Goal: Task Accomplishment & Management: Use online tool/utility

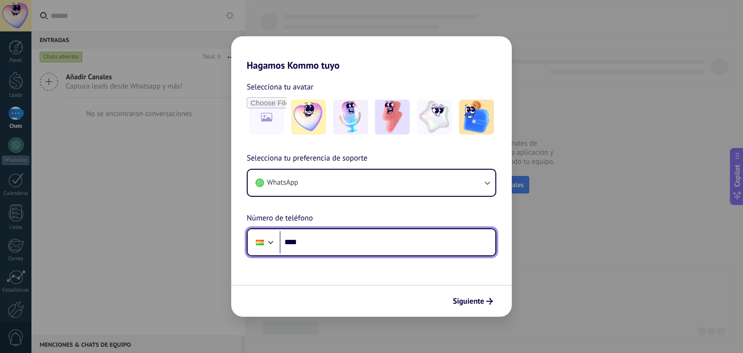
click at [335, 235] on input "****" at bounding box center [388, 242] width 216 height 22
type input "**********"
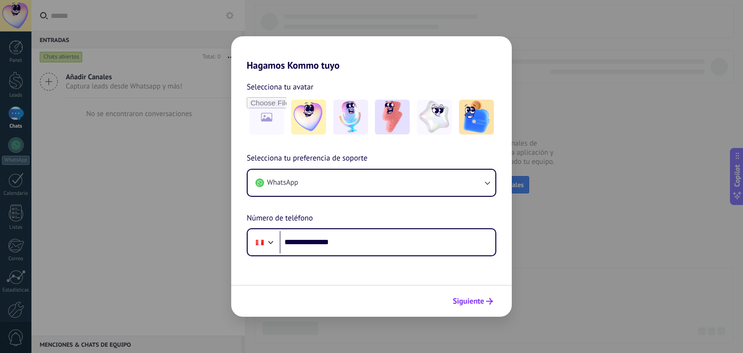
click at [476, 298] on span "Siguiente" at bounding box center [468, 301] width 31 height 7
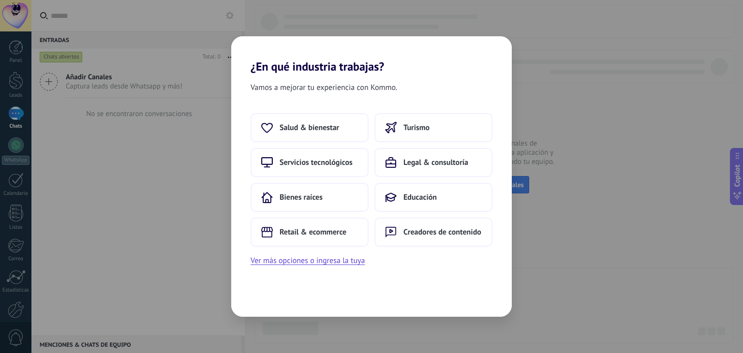
click at [255, 300] on div "Vamos a mejorar tu experiencia con Kommo. Salud & bienestar Turismo Servicios t…" at bounding box center [371, 195] width 281 height 243
click at [307, 235] on span "Retail & ecommerce" at bounding box center [313, 232] width 67 height 10
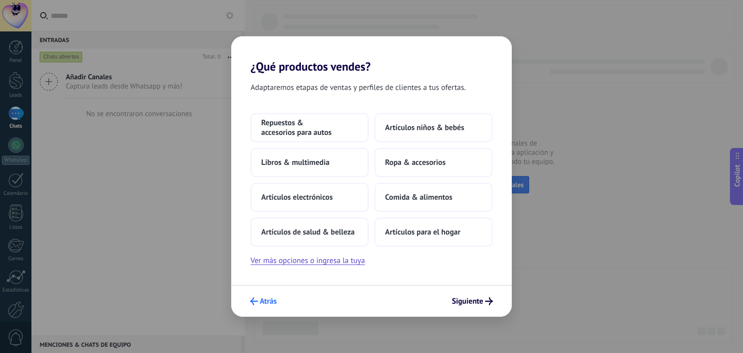
click at [259, 298] on span "Atrás" at bounding box center [263, 302] width 27 height 8
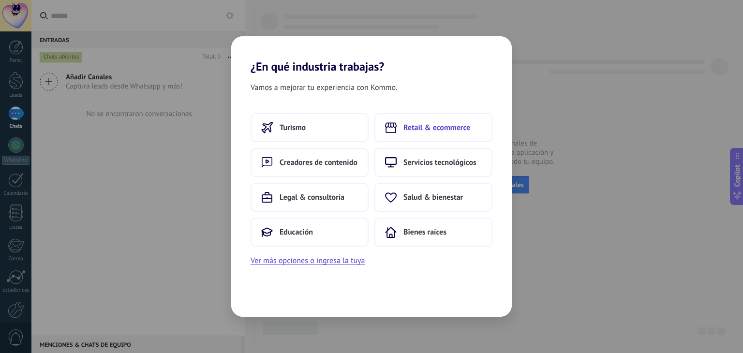
click at [455, 132] on span "Retail & ecommerce" at bounding box center [436, 128] width 67 height 10
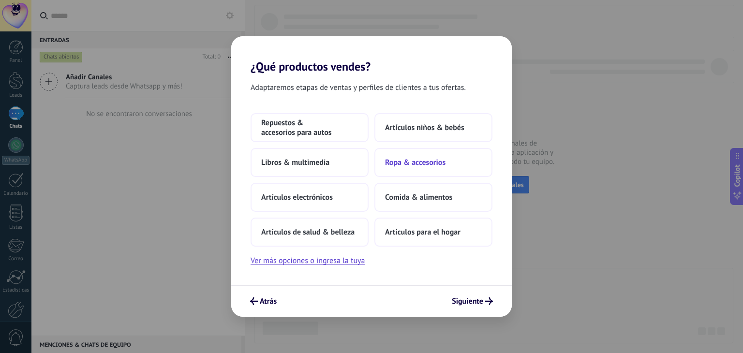
click at [424, 161] on span "Ropa & accesorios" at bounding box center [415, 163] width 60 height 10
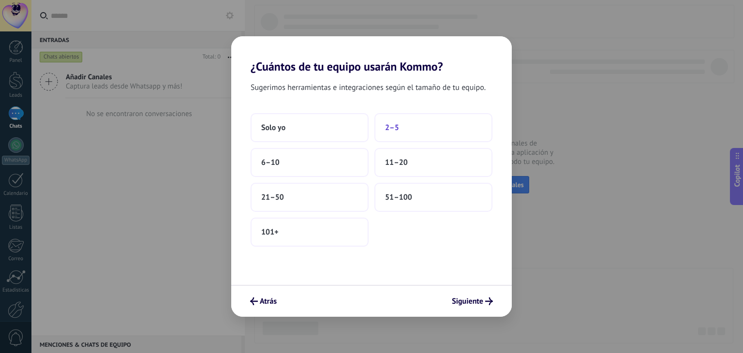
click at [400, 127] on button "2–5" at bounding box center [433, 127] width 118 height 29
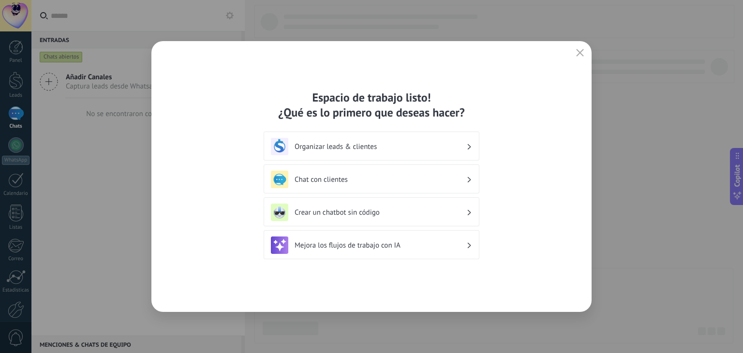
click at [377, 144] on h3 "Organizar leads & clientes" at bounding box center [381, 146] width 172 height 9
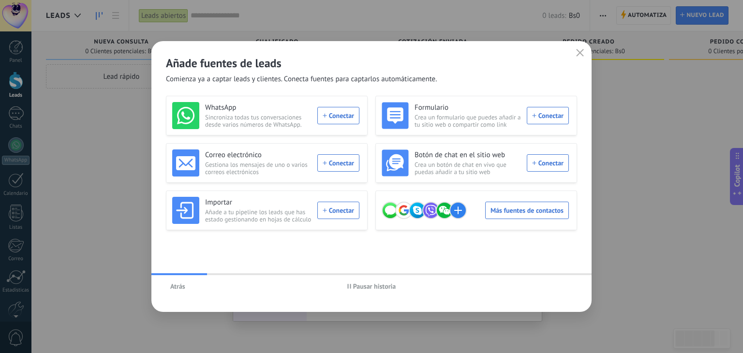
click at [177, 286] on span "Atrás" at bounding box center [177, 286] width 15 height 7
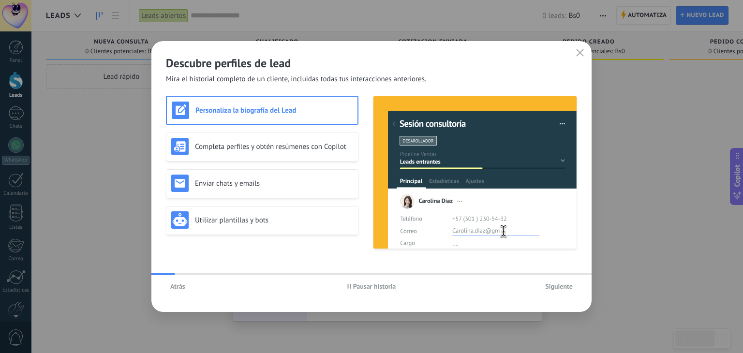
click at [177, 286] on span "Atrás" at bounding box center [177, 286] width 15 height 7
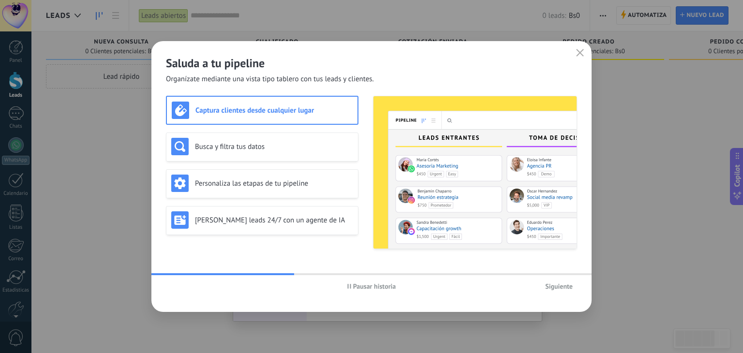
click at [319, 109] on h3 "Captura clientes desde cualquier lugar" at bounding box center [273, 110] width 157 height 9
click at [283, 138] on div "Busca y filtra tus datos" at bounding box center [262, 146] width 182 height 17
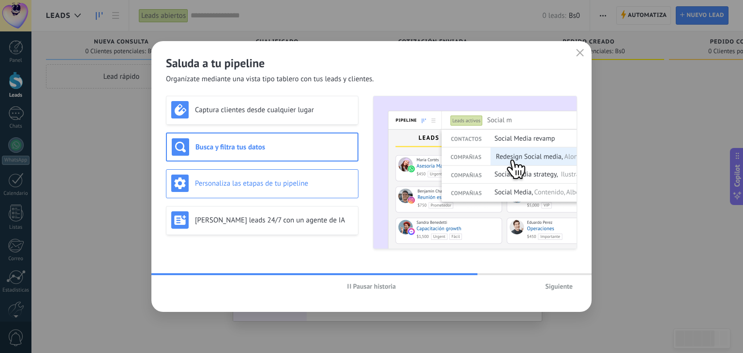
click at [283, 182] on h3 "Personaliza las etapas de tu pipeline" at bounding box center [274, 183] width 158 height 9
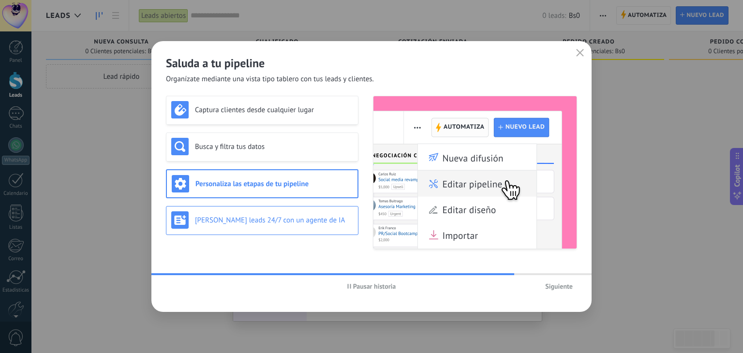
click at [296, 225] on div "[PERSON_NAME] leads 24/7 con un agente de IA" at bounding box center [262, 219] width 182 height 17
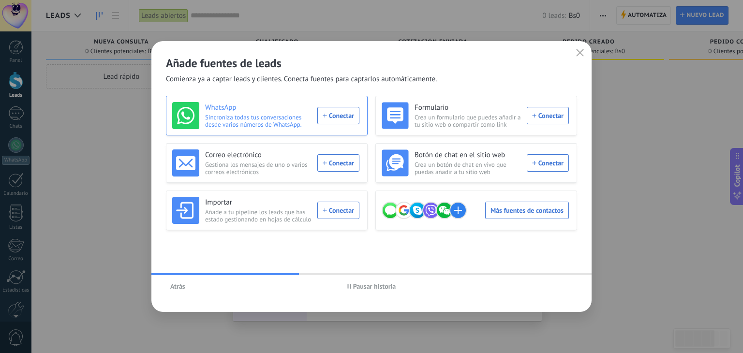
click at [333, 115] on div "WhatsApp Sincroniza todas tus conversaciones desde varios números de WhatsApp. …" at bounding box center [265, 115] width 187 height 27
